Goal: Information Seeking & Learning: Understand process/instructions

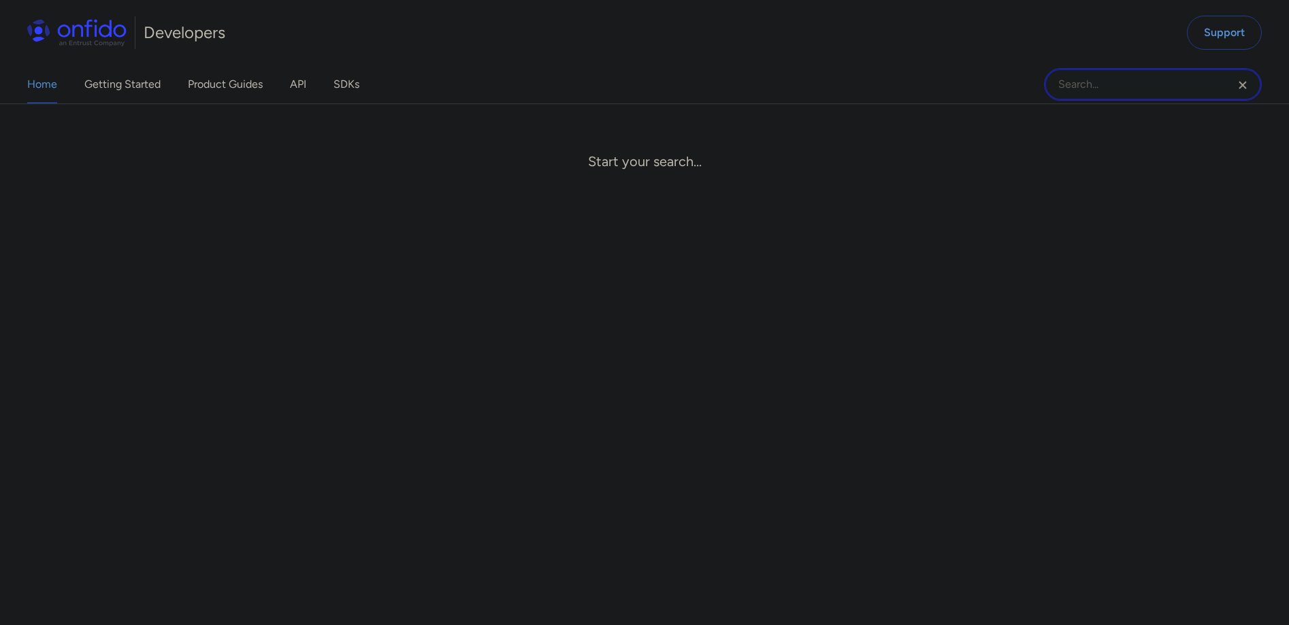
click at [1210, 81] on input "Onfido search input field" at bounding box center [1153, 84] width 218 height 33
type input "delete"
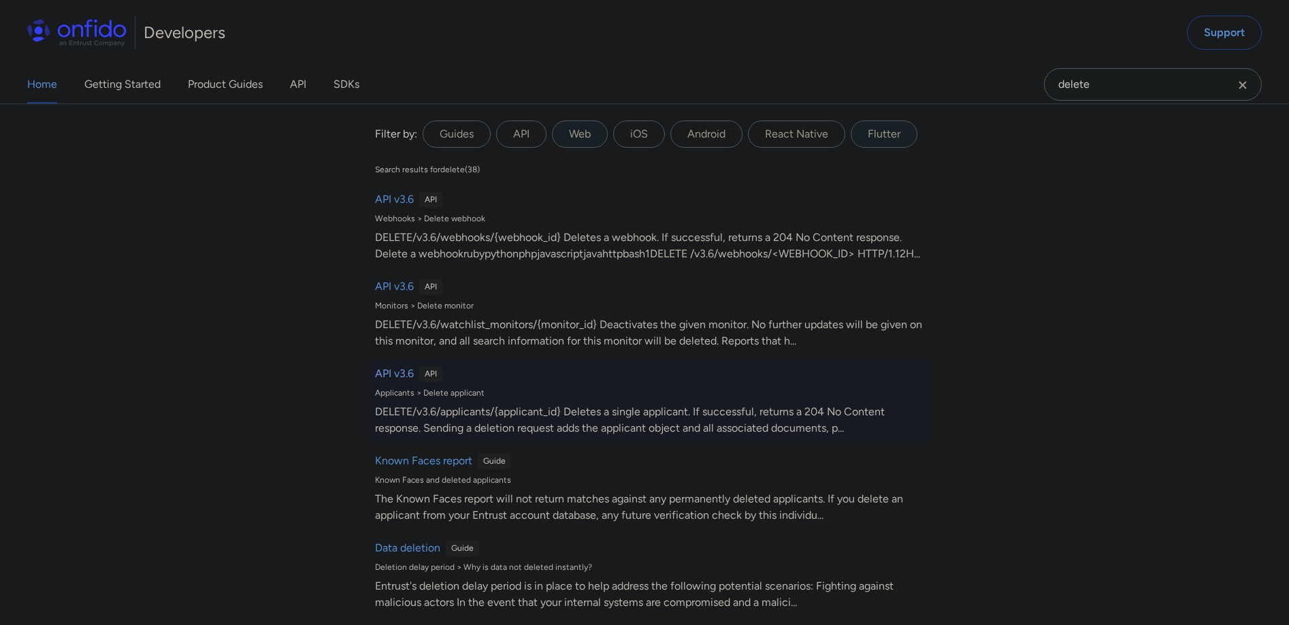
click at [380, 382] on h6 "API v3.6" at bounding box center [394, 374] width 39 height 16
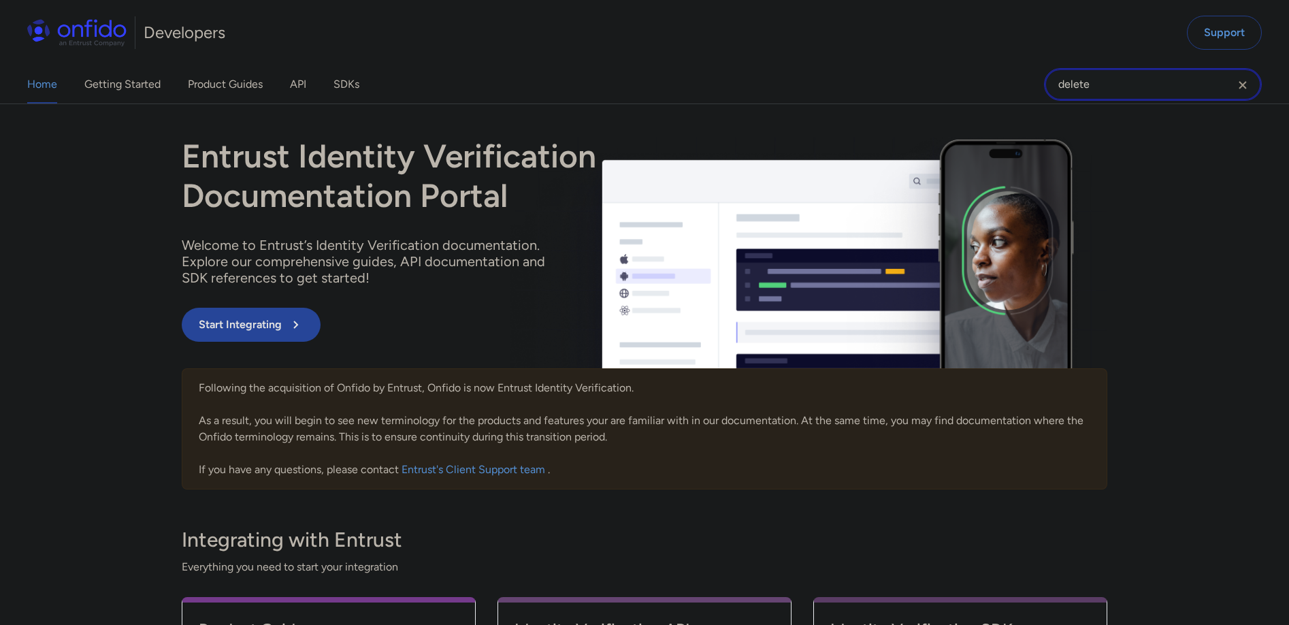
click at [1129, 82] on input "delete" at bounding box center [1153, 84] width 218 height 33
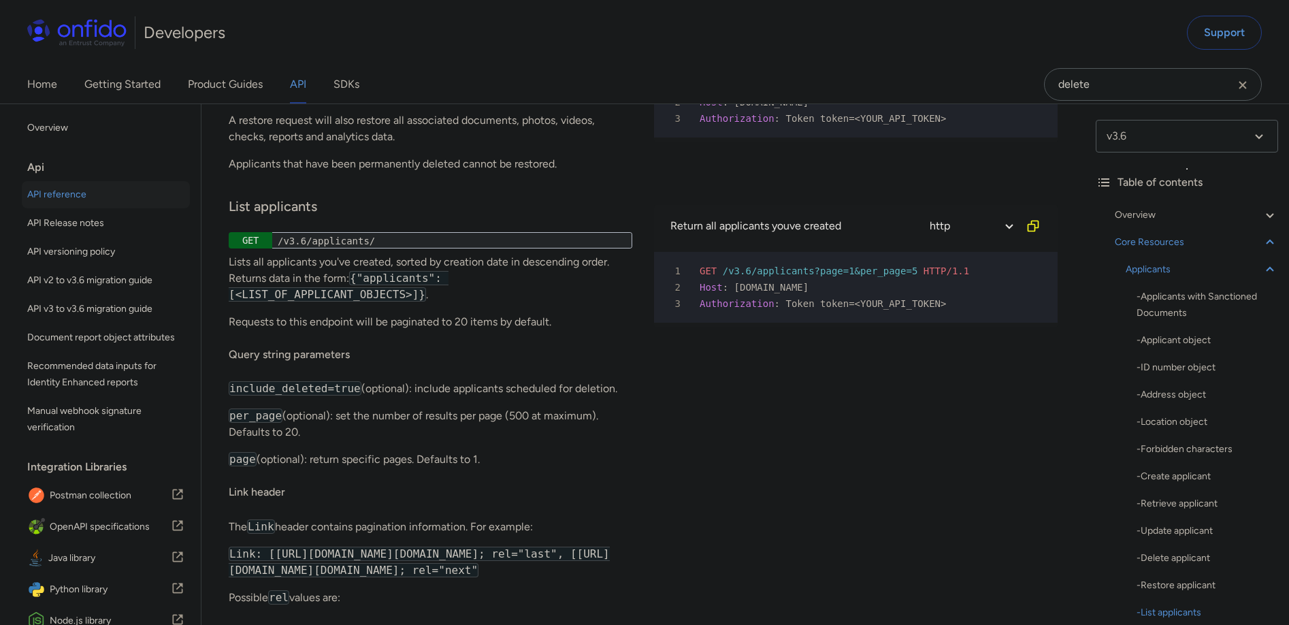
scroll to position [19817, 0]
